Goal: Task Accomplishment & Management: Use online tool/utility

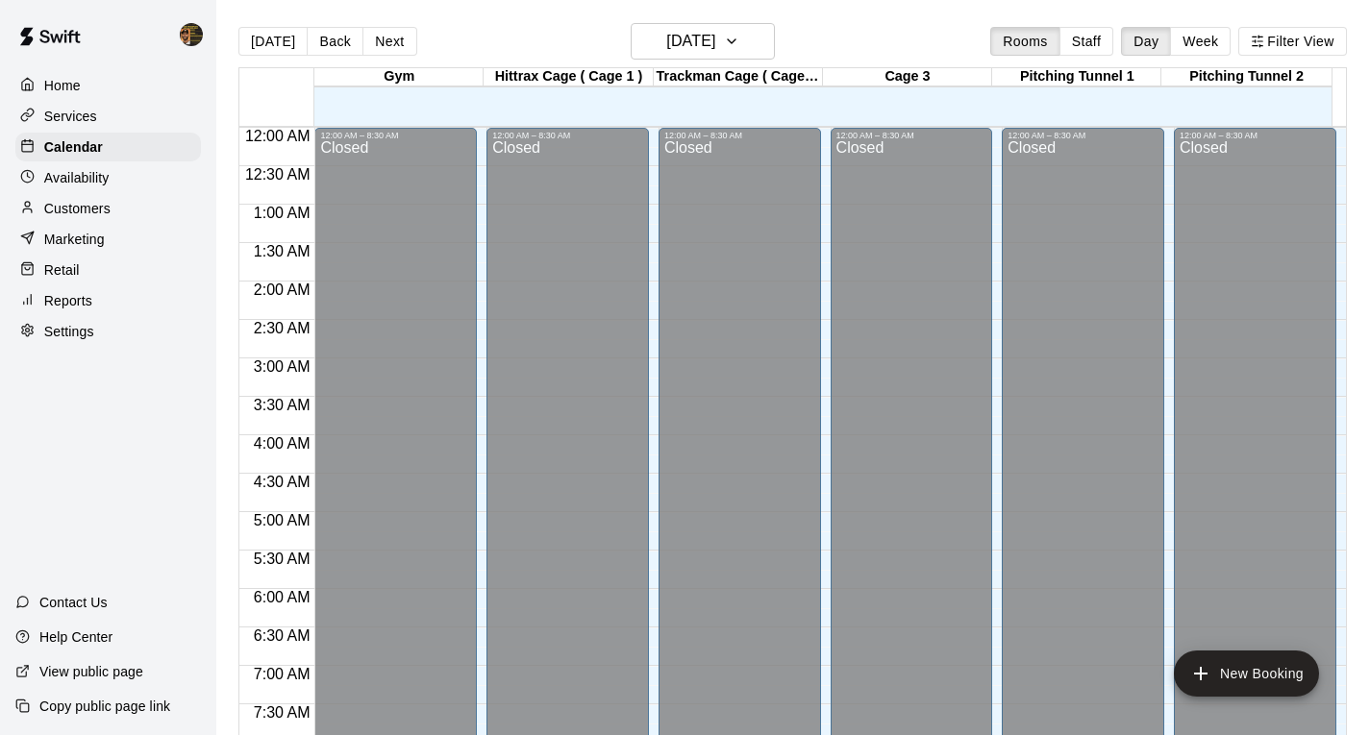
scroll to position [918, 0]
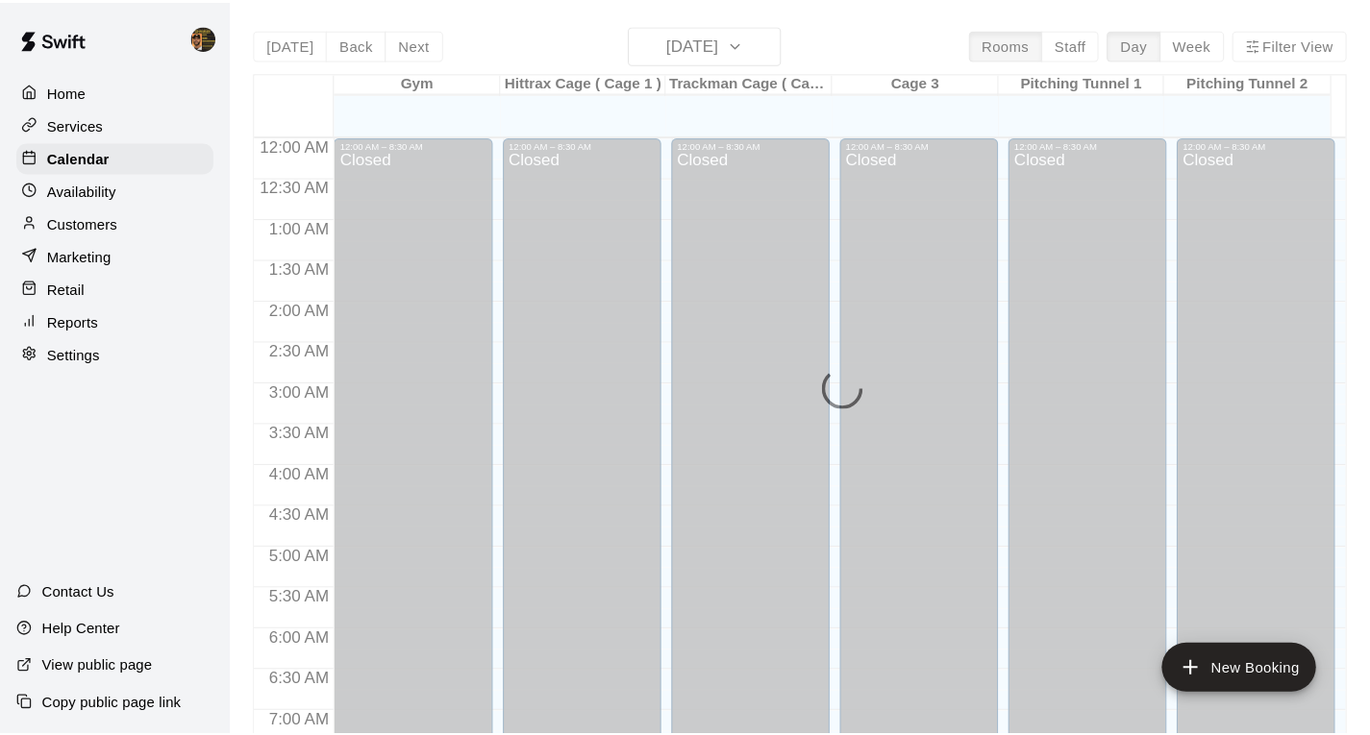
scroll to position [1206, 0]
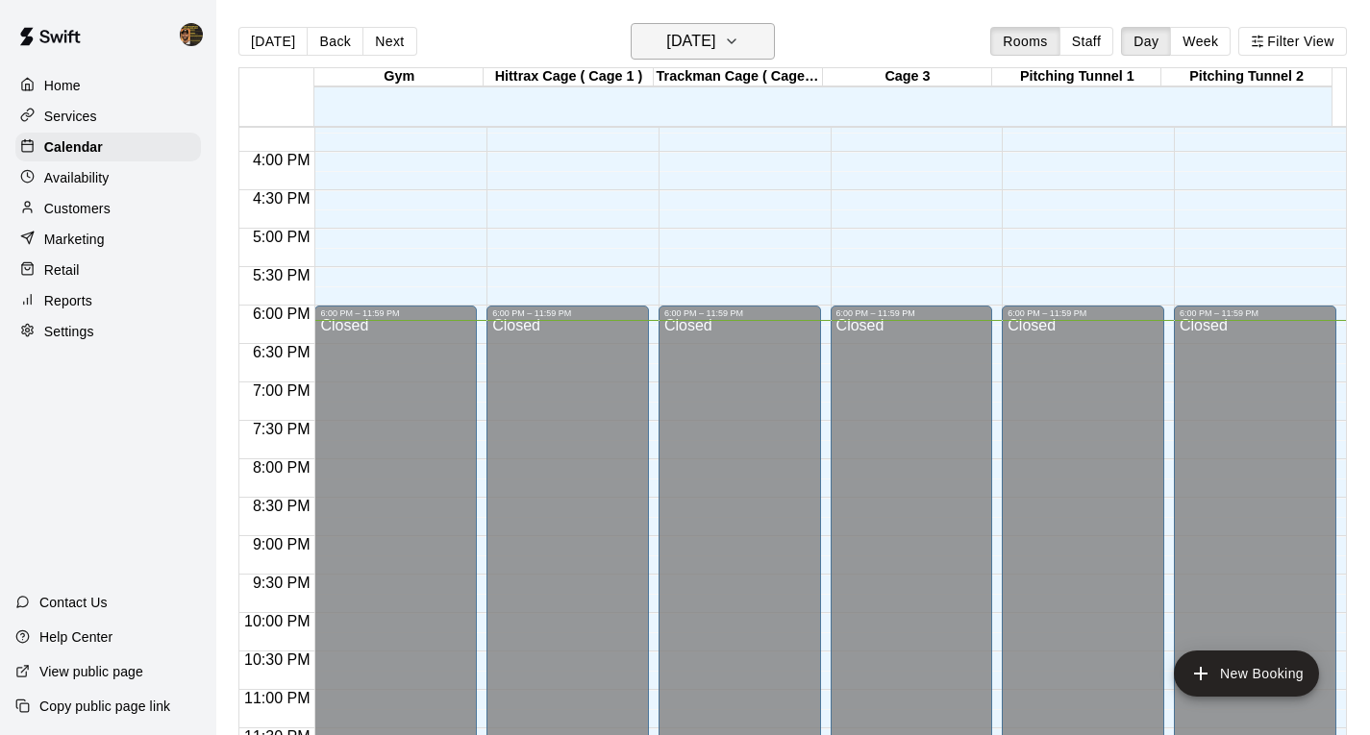
click at [735, 39] on icon "button" at bounding box center [732, 41] width 8 height 4
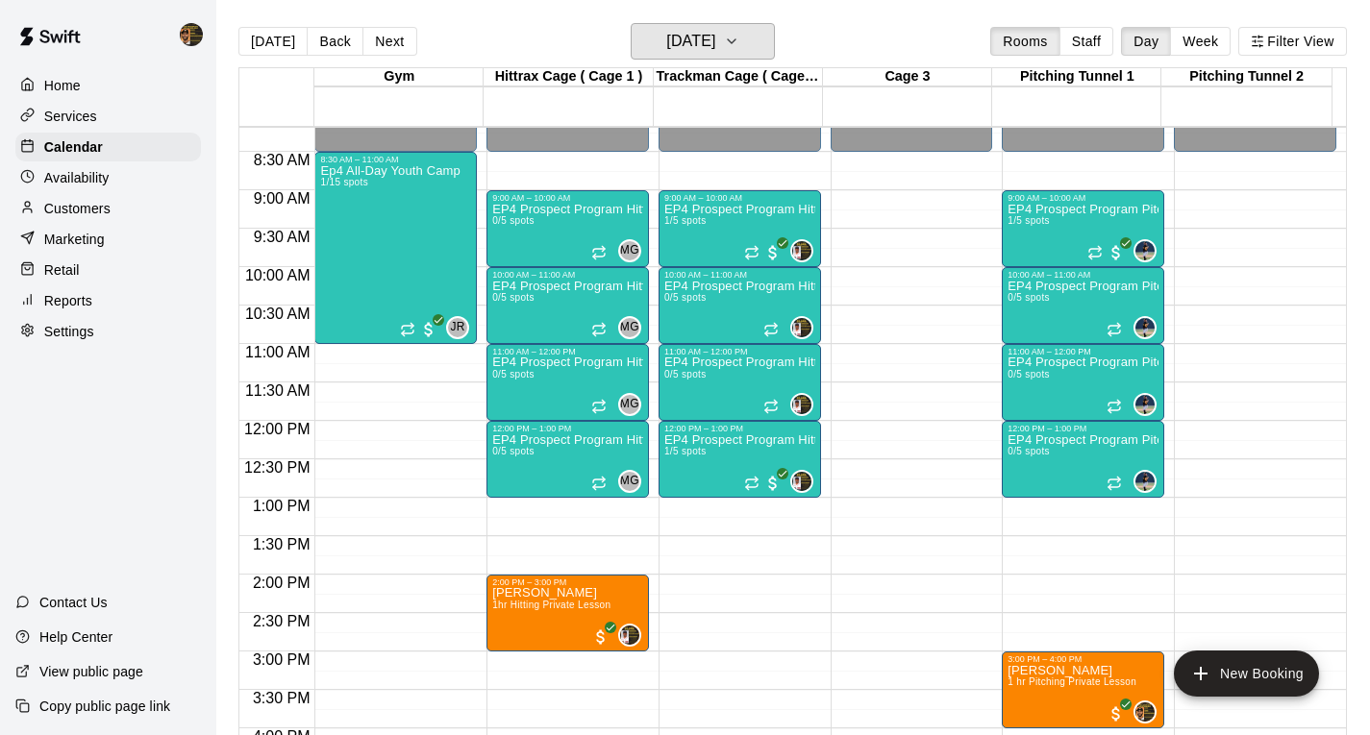
scroll to position [31, 0]
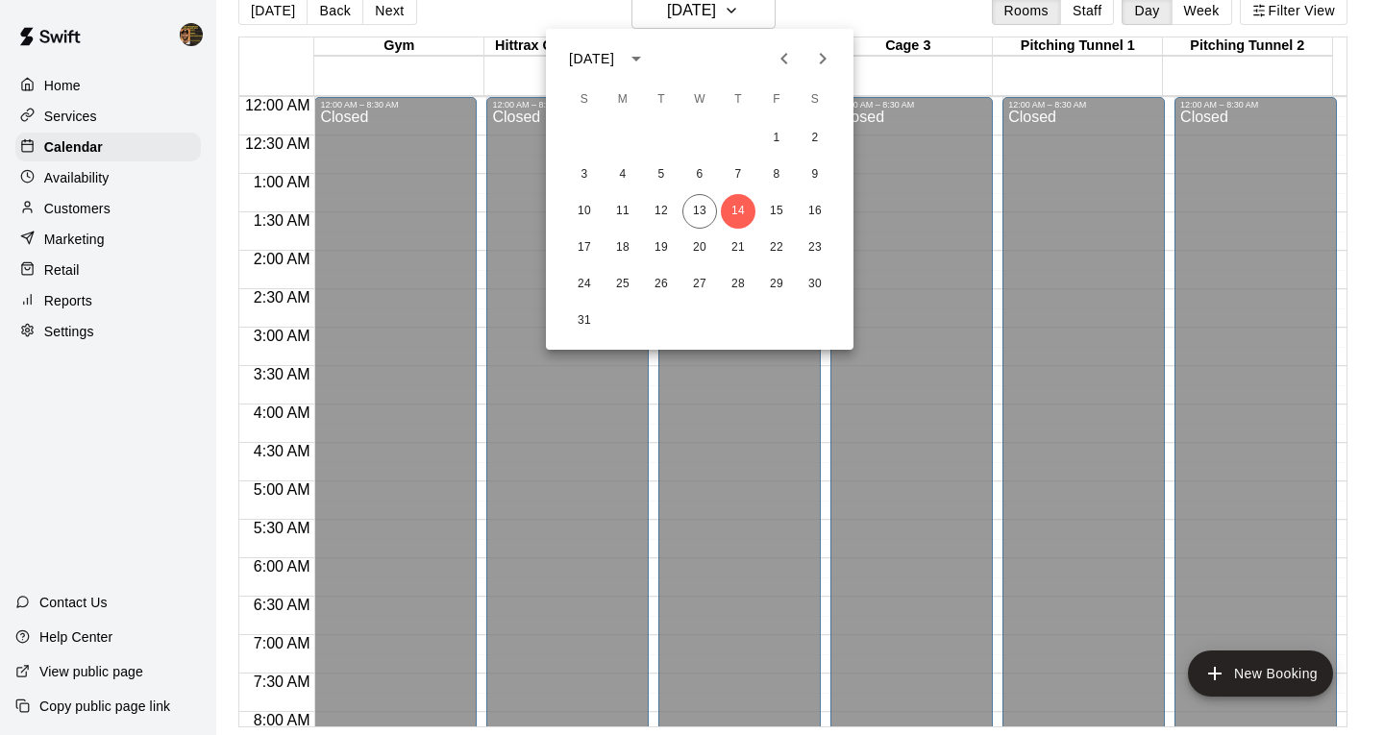
scroll to position [629, 0]
